Goal: Task Accomplishment & Management: Complete application form

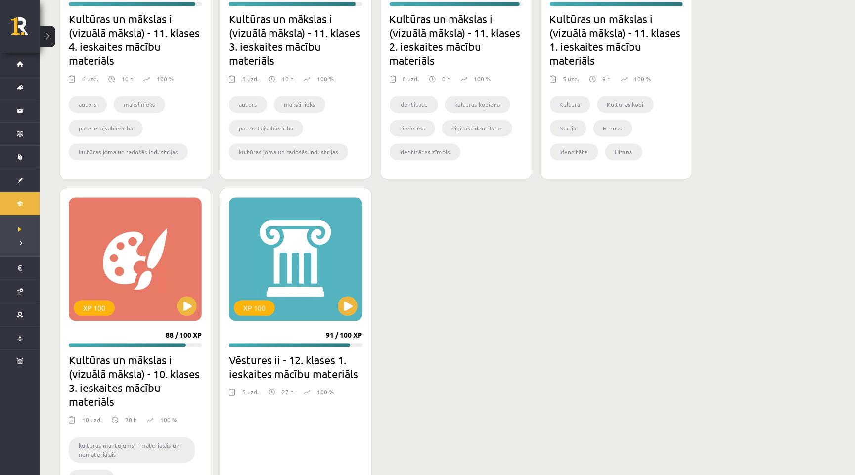
scroll to position [1169, 0]
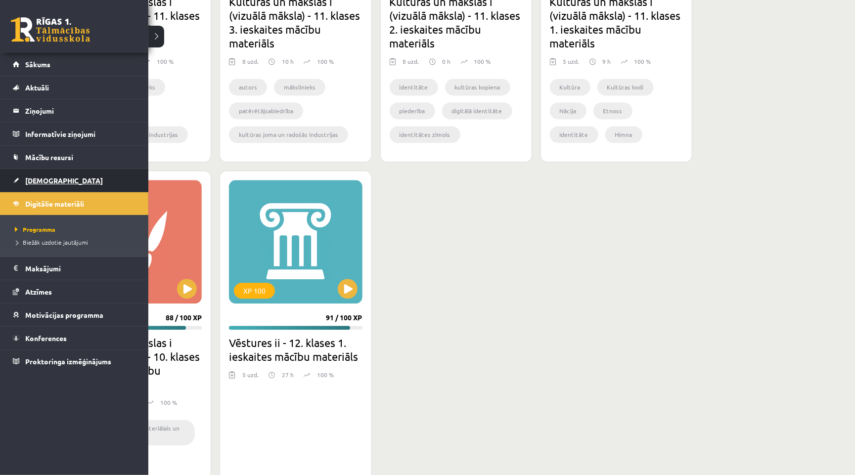
click at [53, 183] on span "[DEMOGRAPHIC_DATA]" at bounding box center [64, 180] width 78 height 9
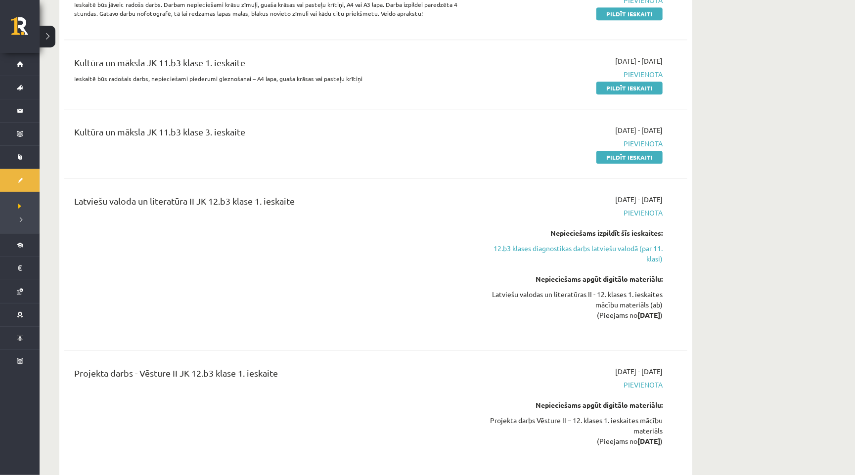
scroll to position [1465, 0]
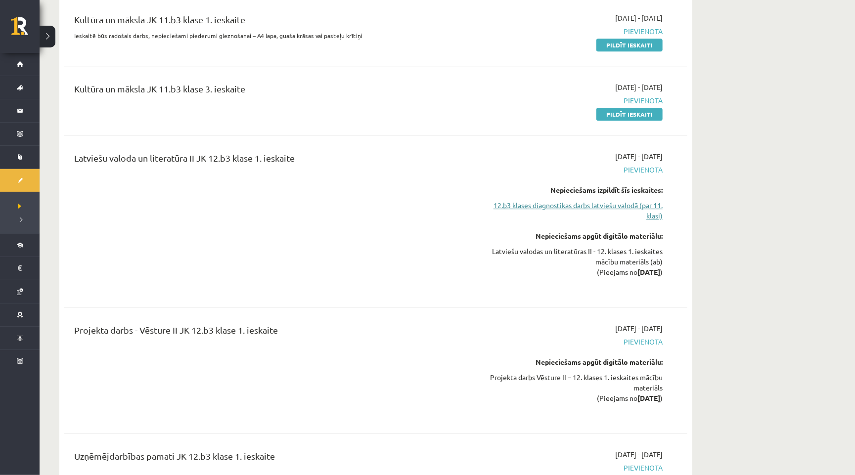
click at [566, 200] on link "12.b3 klases diagnostikas darbs latviešu valodā (par 11. klasi)" at bounding box center [569, 210] width 186 height 21
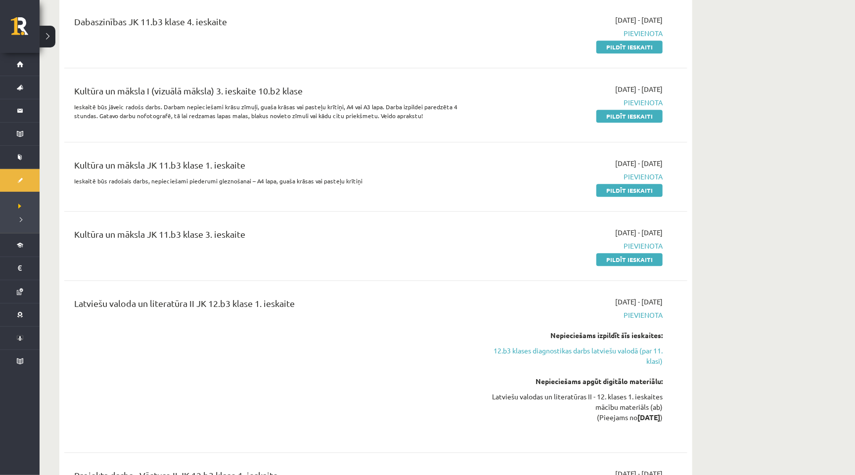
scroll to position [1323, 0]
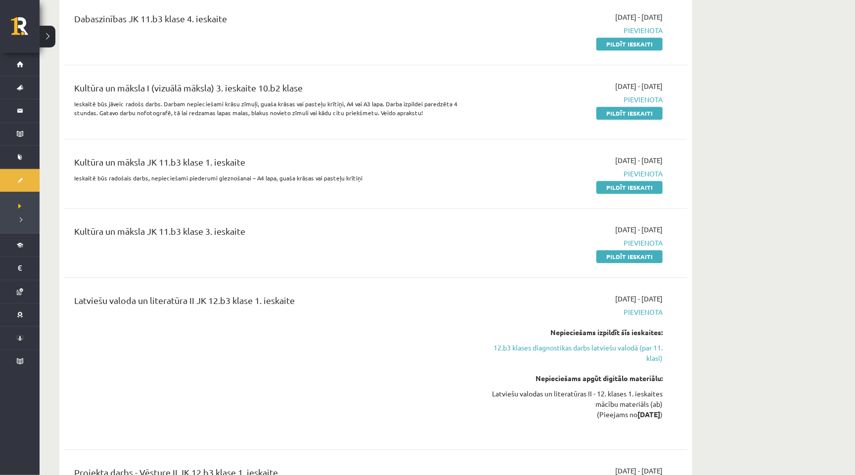
click at [627, 225] on div "[DATE] - [DATE] [GEOGRAPHIC_DATA] Pildīt ieskaiti" at bounding box center [569, 243] width 201 height 37
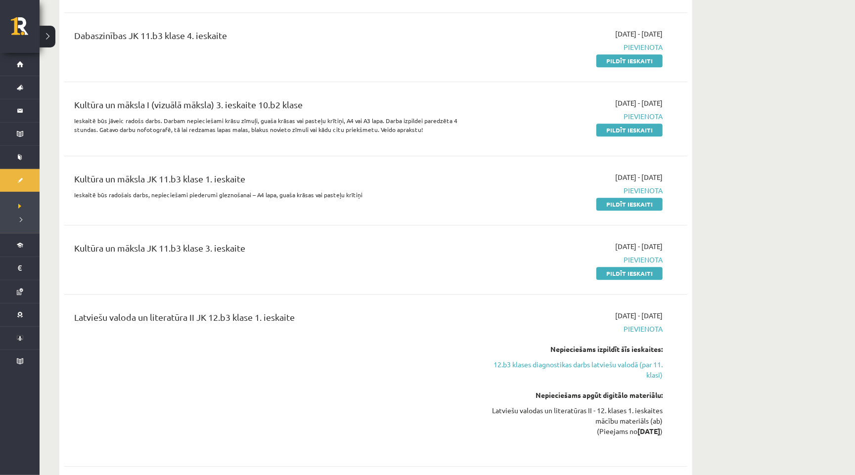
scroll to position [1306, 0]
click at [639, 198] on link "Pildīt ieskaiti" at bounding box center [630, 204] width 66 height 13
click at [641, 124] on link "Pildīt ieskaiti" at bounding box center [630, 130] width 66 height 13
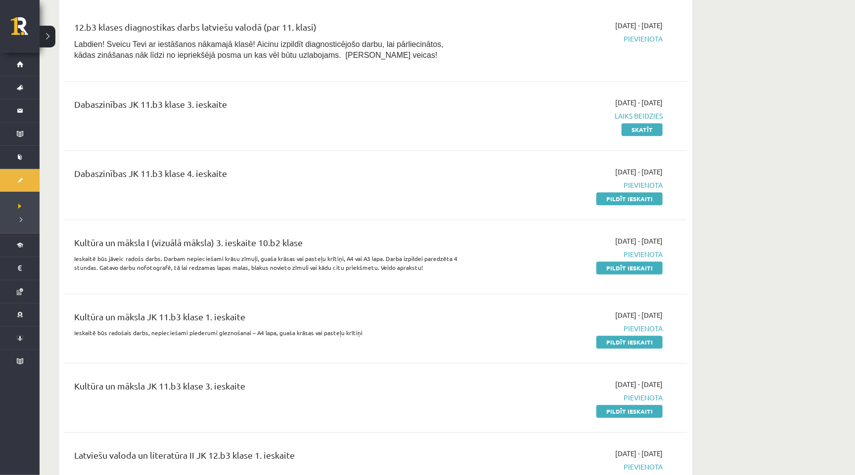
scroll to position [1169, 0]
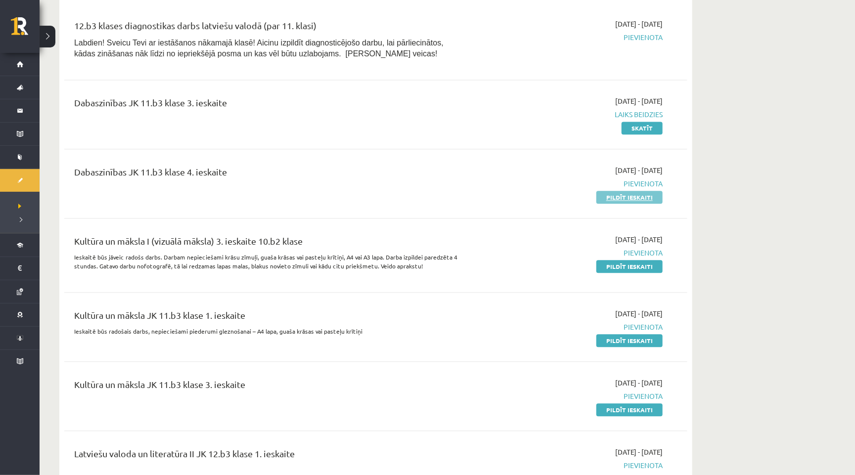
click at [625, 191] on link "Pildīt ieskaiti" at bounding box center [630, 197] width 66 height 13
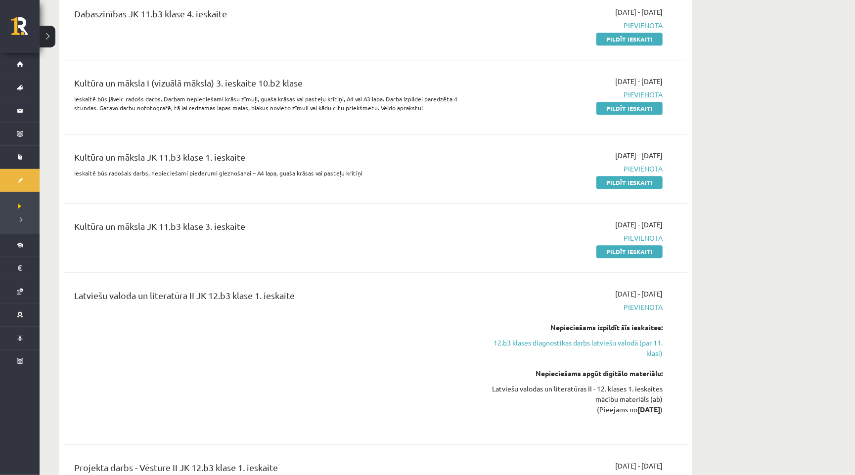
scroll to position [1343, 0]
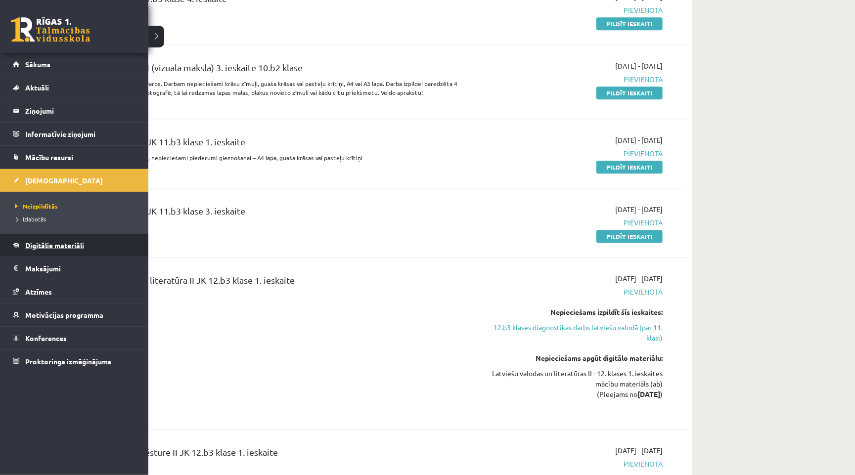
click at [48, 247] on span "Digitālie materiāli" at bounding box center [54, 245] width 59 height 9
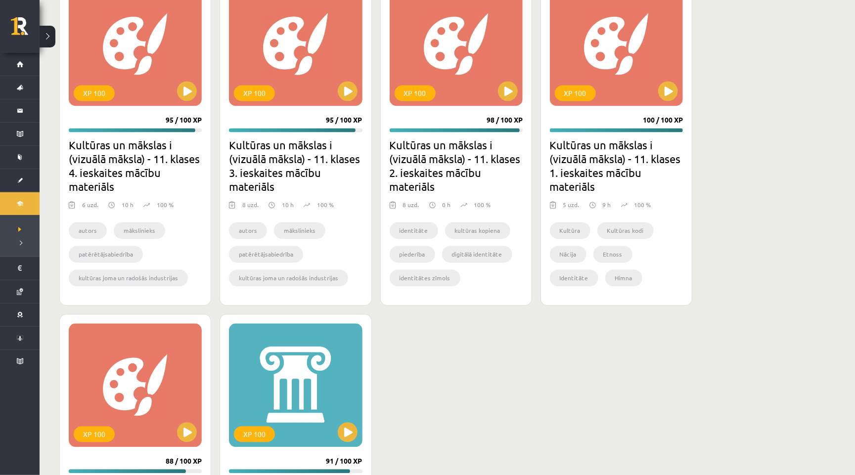
scroll to position [1029, 0]
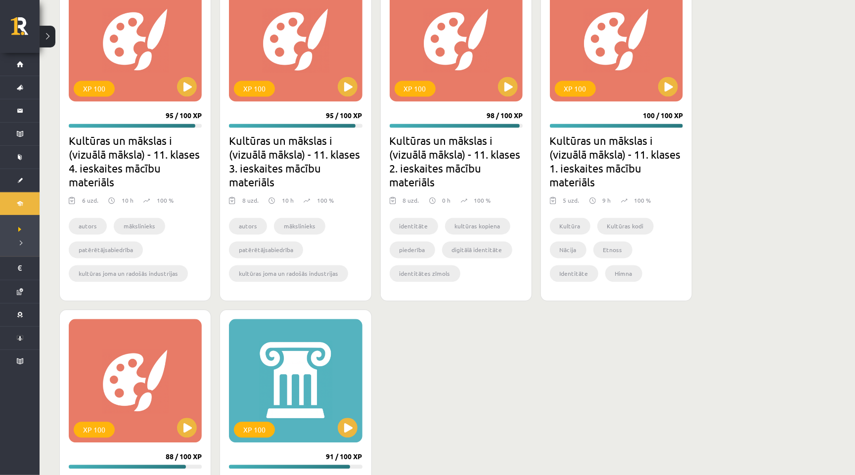
drag, startPoint x: 618, startPoint y: 64, endPoint x: 450, endPoint y: 436, distance: 407.6
click at [453, 437] on div "XP 100 86 / 100 XP Kultūras un mākslas i (vizuālā māksla) - 10. klases 4. ieska…" at bounding box center [375, 135] width 633 height 1015
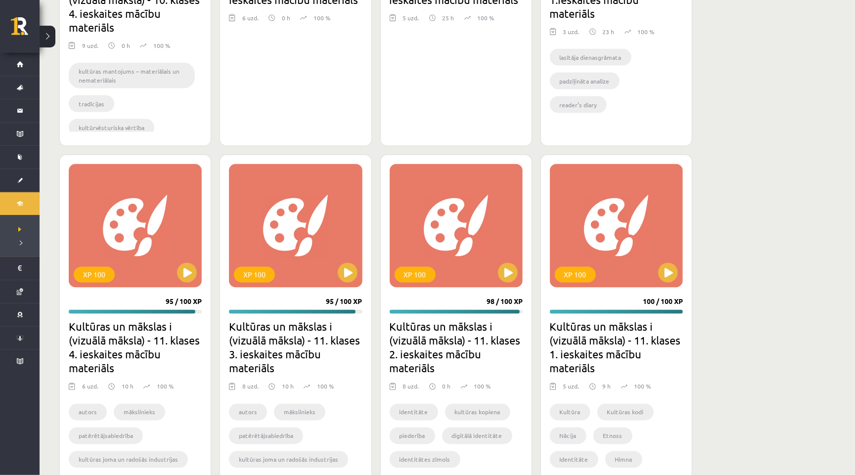
scroll to position [846, 0]
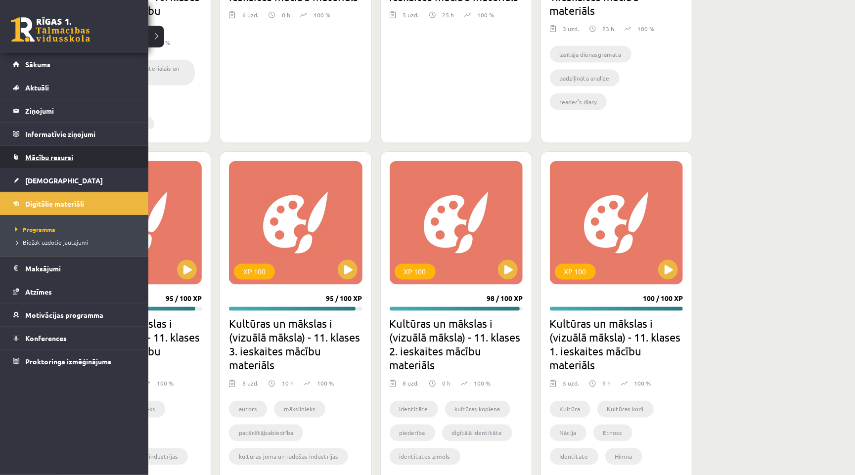
click at [61, 163] on link "Mācību resursi" at bounding box center [74, 157] width 123 height 23
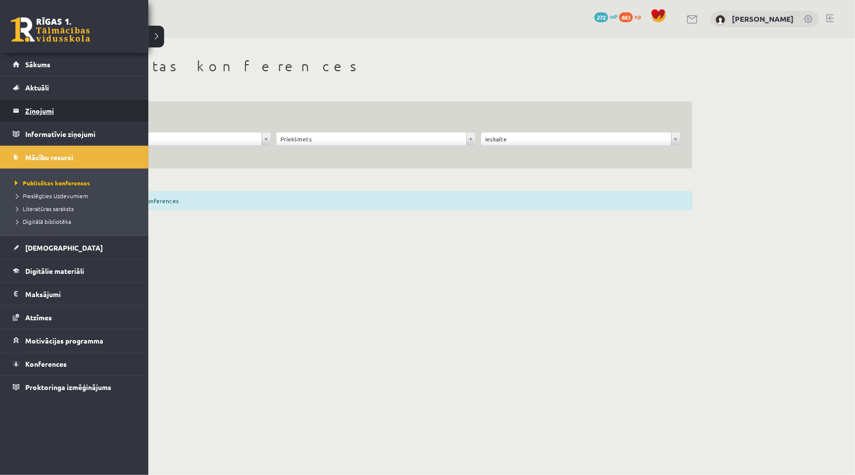
click at [33, 108] on legend "Ziņojumi 0" at bounding box center [80, 110] width 111 height 23
